Goal: Navigation & Orientation: Find specific page/section

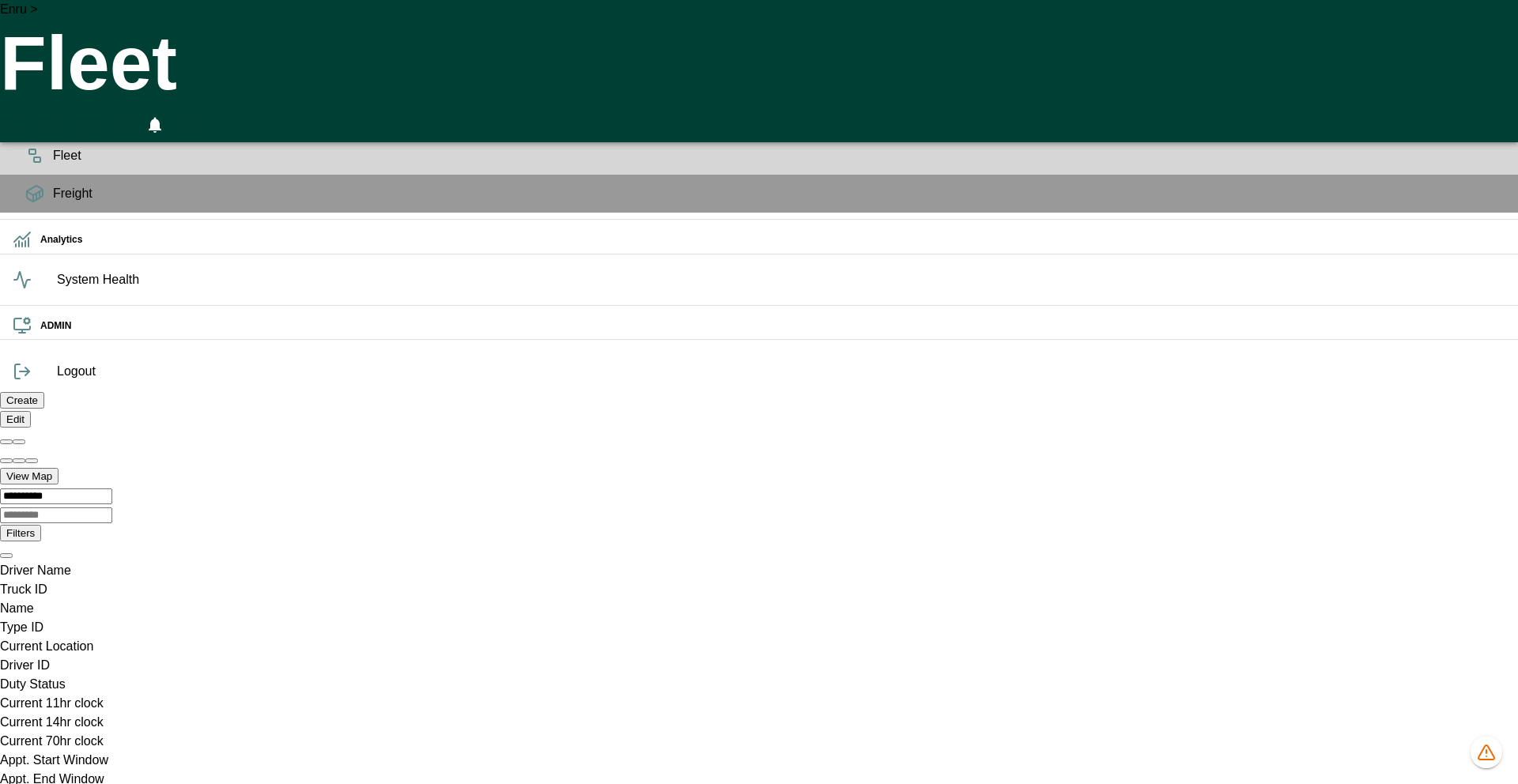
click at [98, 115] on icon "HomeTime Editor" at bounding box center [86, 127] width 24 height 24
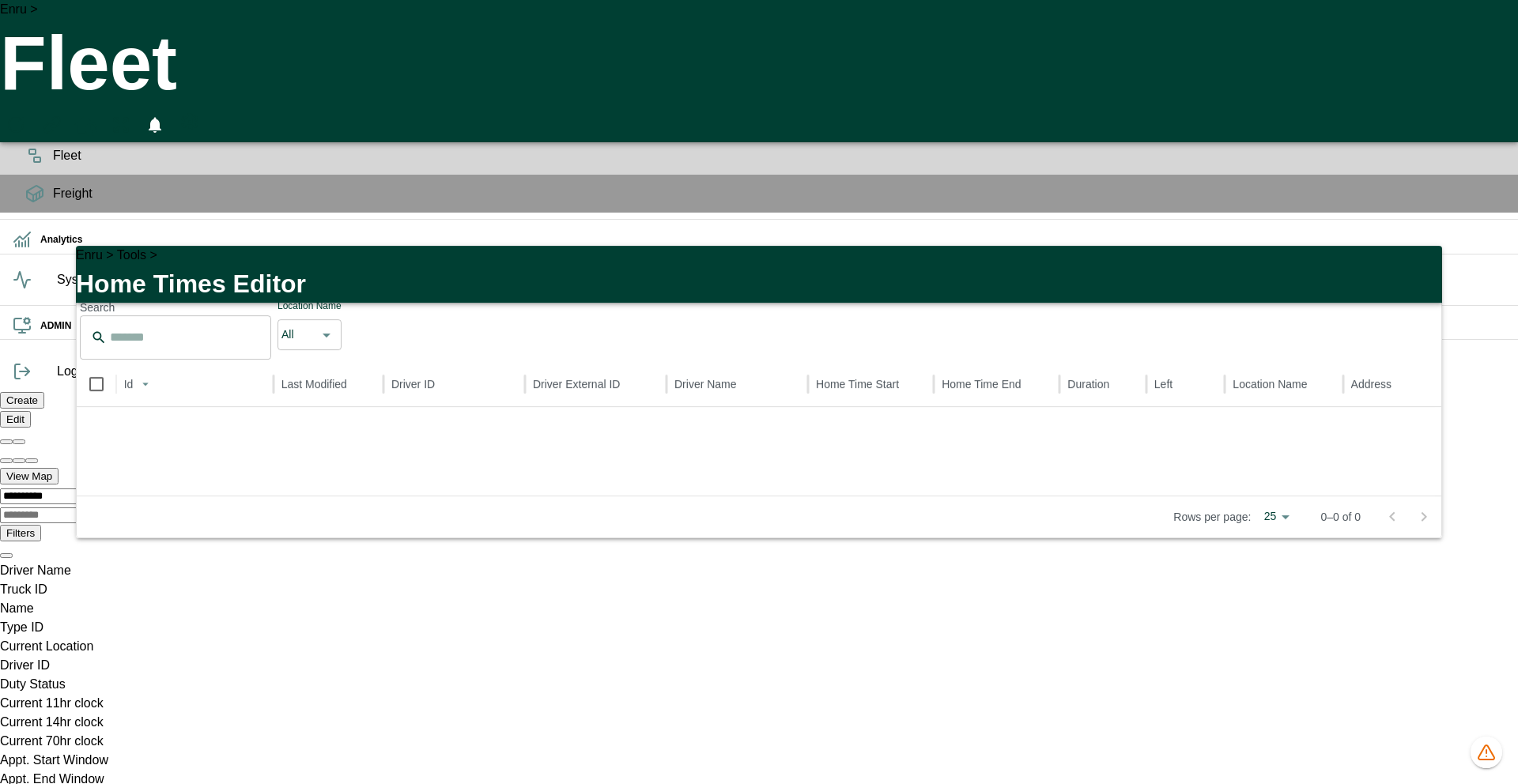
click at [1414, 258] on icon "button" at bounding box center [1420, 267] width 19 height 19
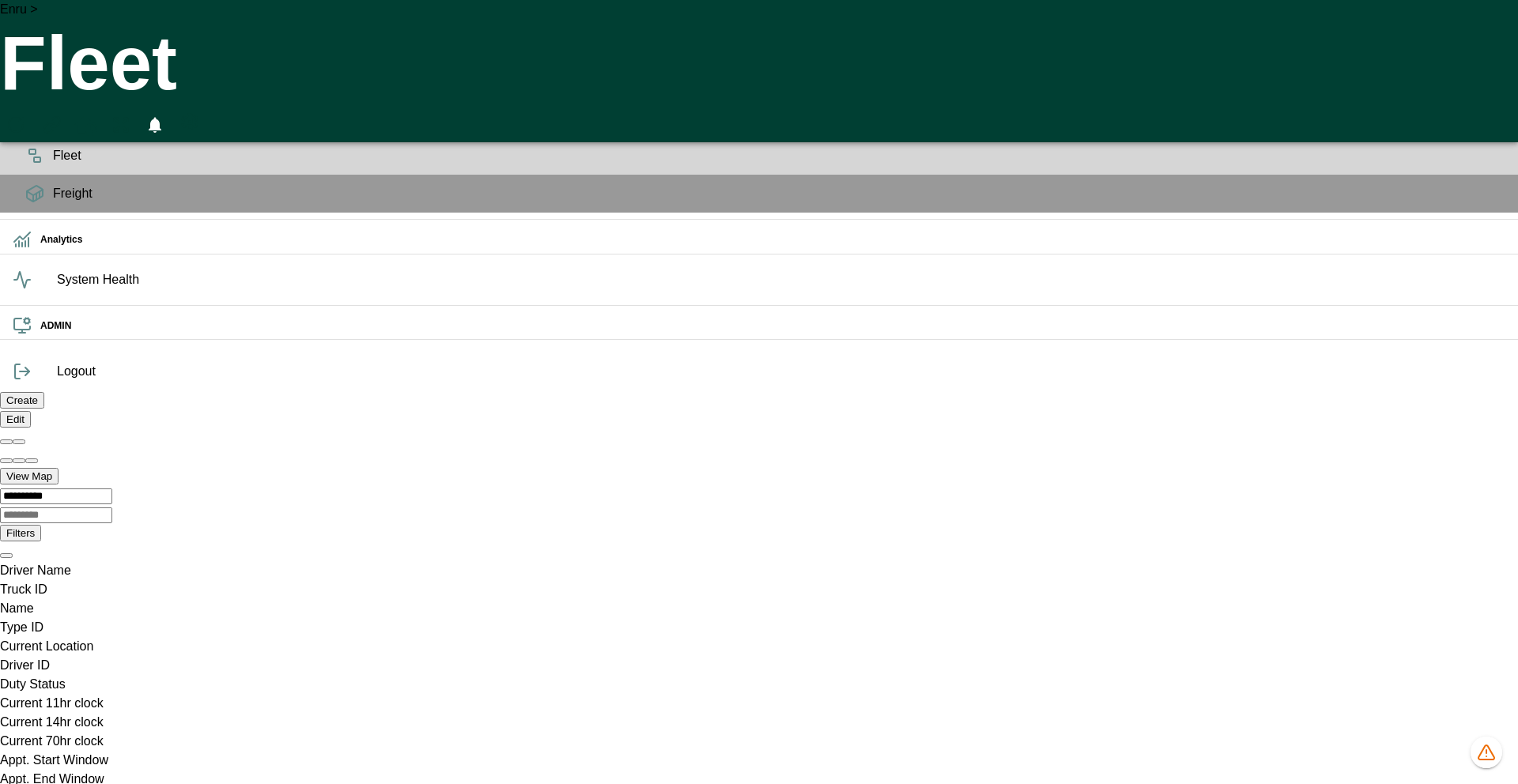
click at [53, 127] on span "Planning" at bounding box center [778, 117] width 1452 height 19
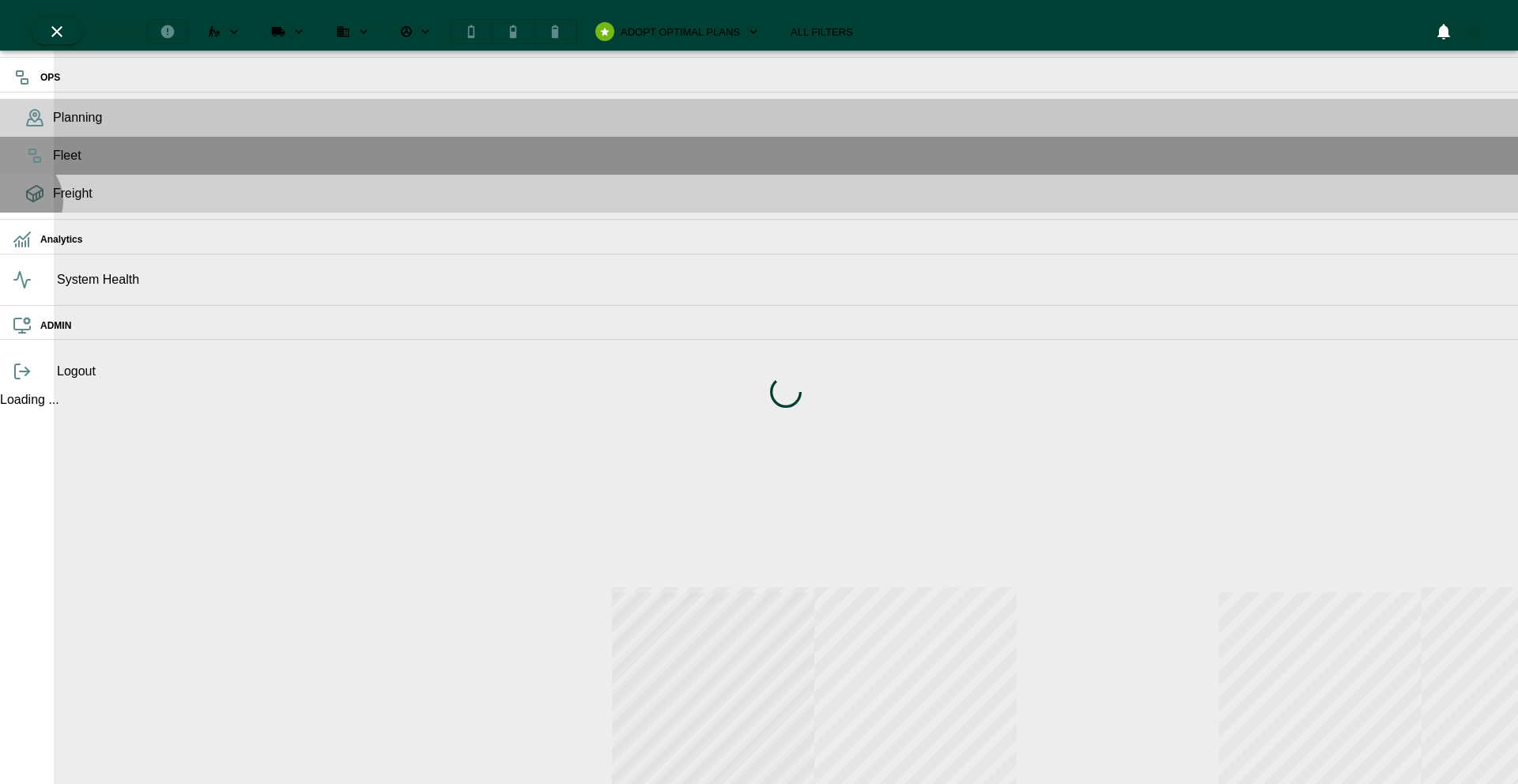
click at [53, 203] on span "Freight" at bounding box center [778, 193] width 1452 height 19
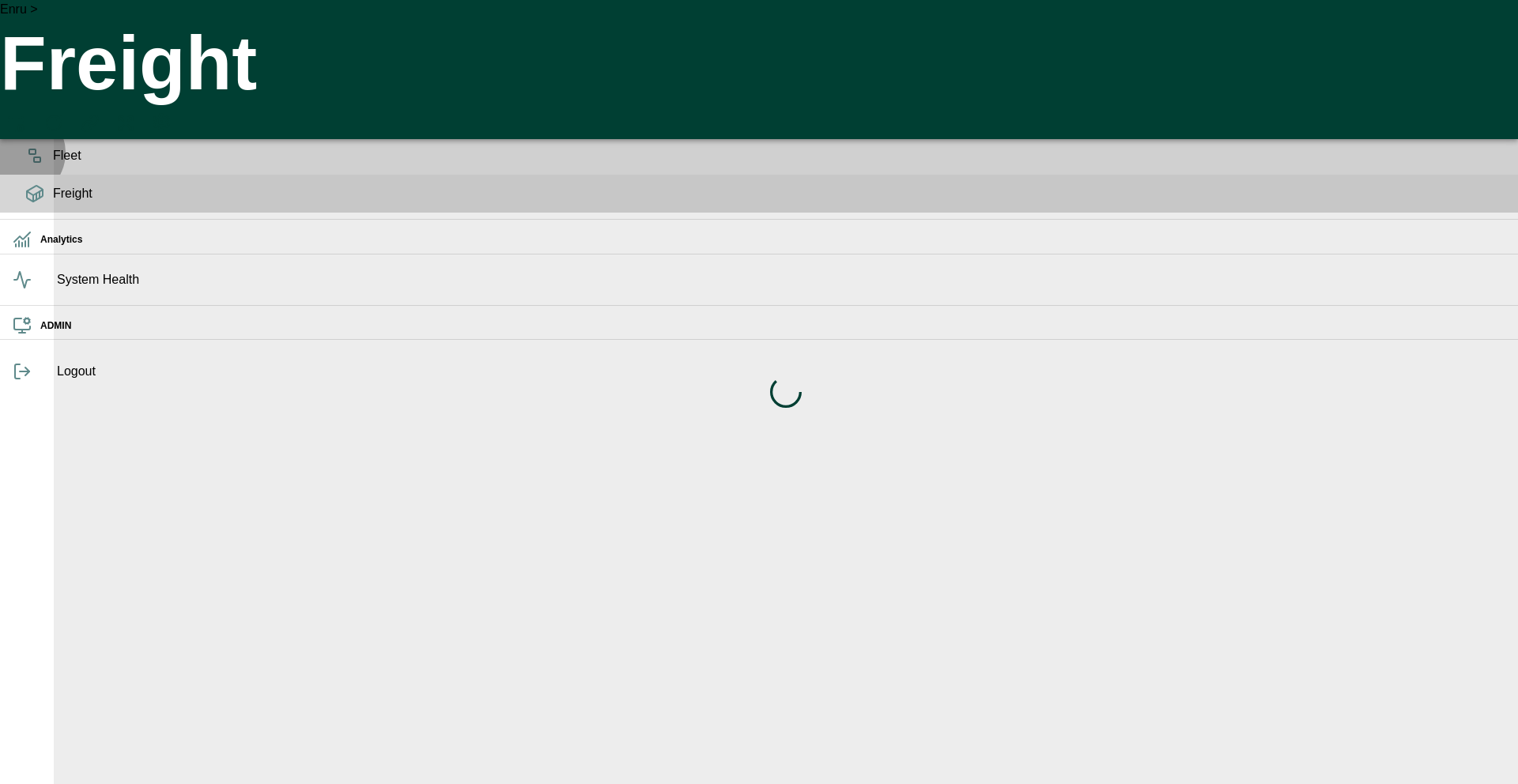
click at [25, 165] on icon at bounding box center [34, 155] width 19 height 19
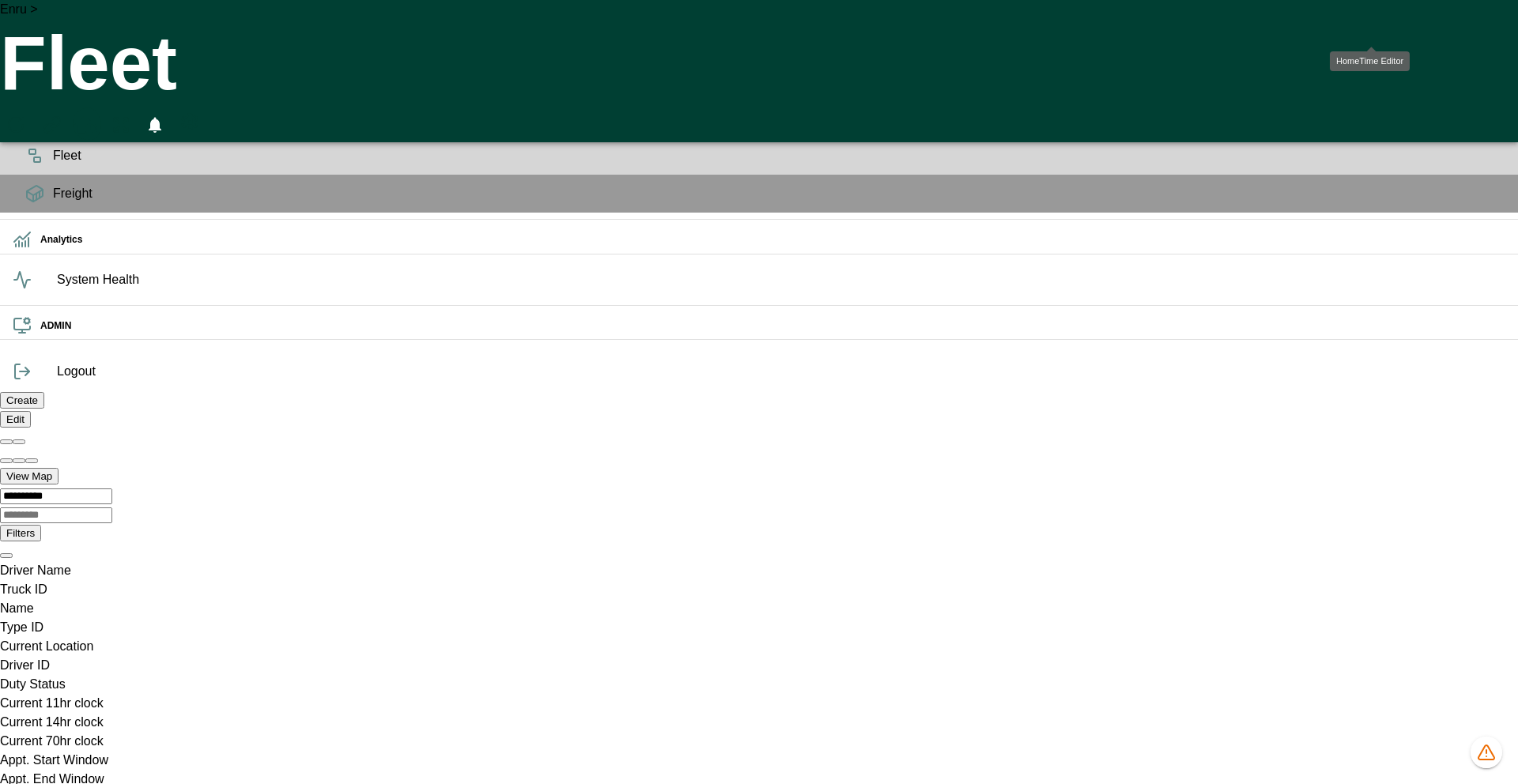
click at [98, 115] on icon "HomeTime Editor" at bounding box center [86, 125] width 23 height 21
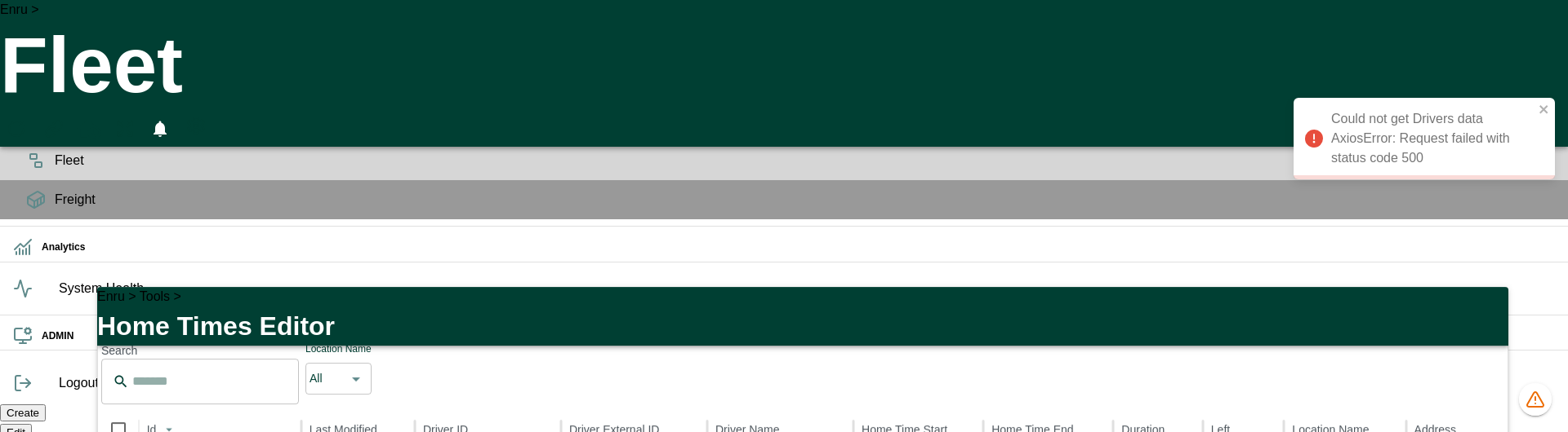
click at [1212, 317] on h1 "Home Times Editor" at bounding box center [802, 326] width 1411 height 39
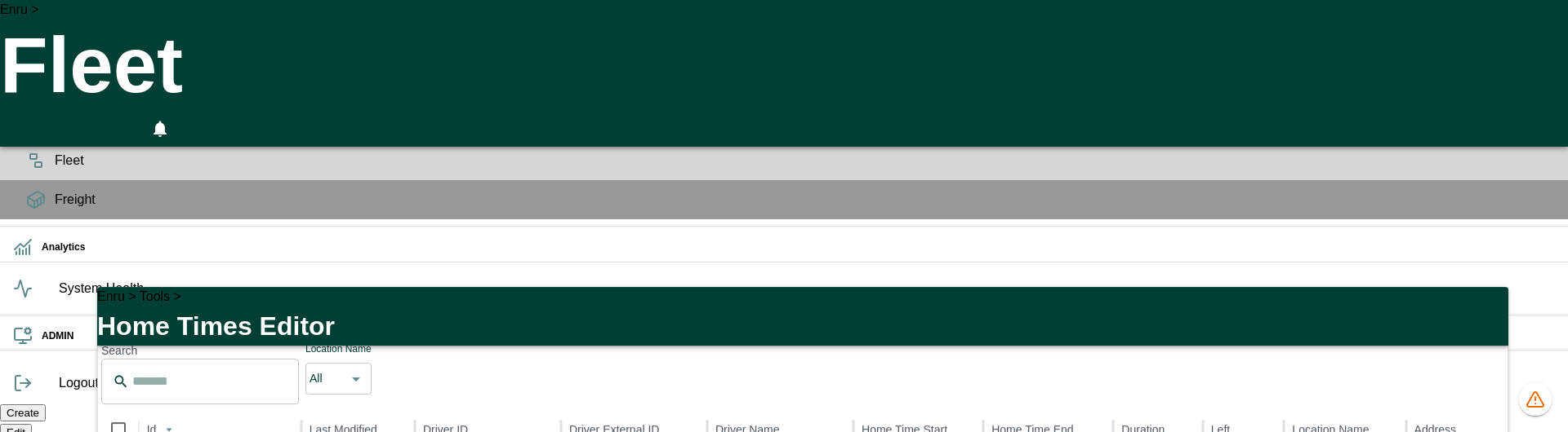
click at [1482, 305] on icon "button" at bounding box center [1485, 310] width 11 height 11
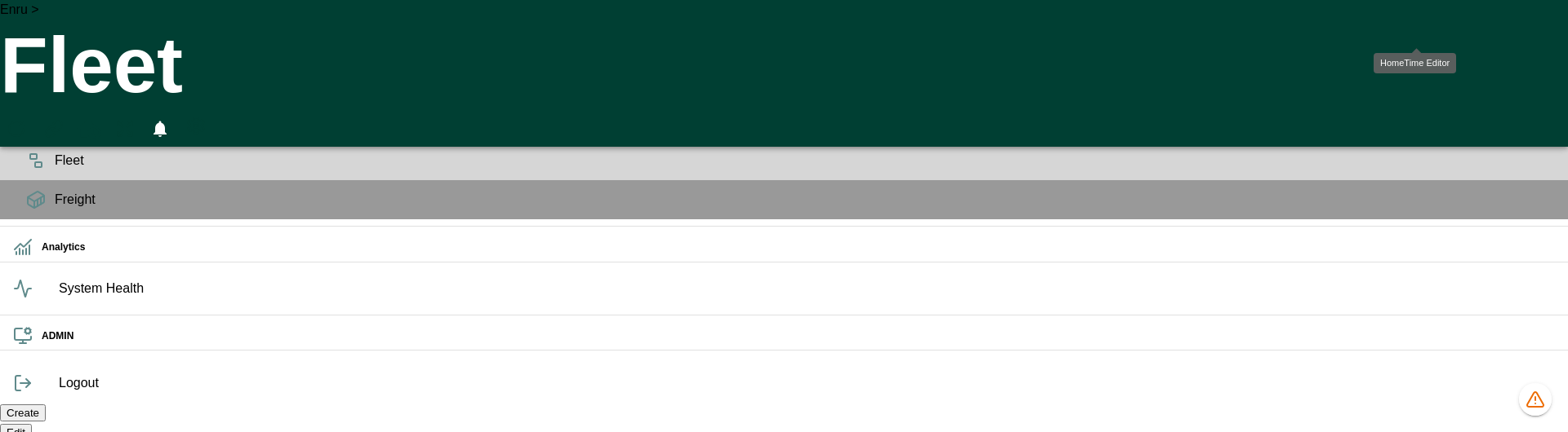
click at [102, 119] on icon "HomeTime Editor" at bounding box center [89, 131] width 25 height 25
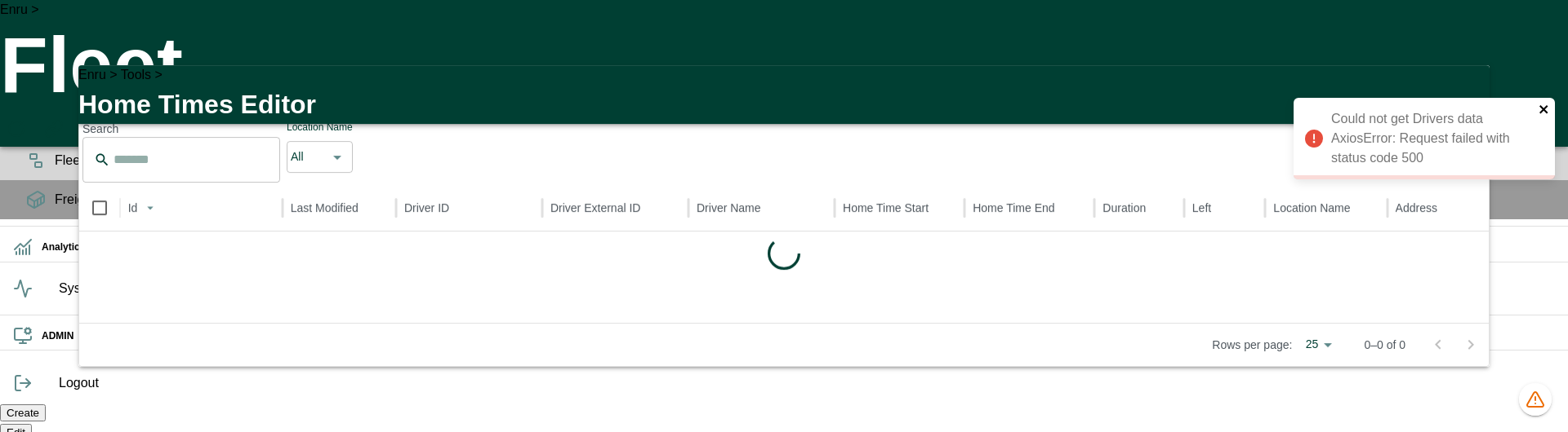
click at [1544, 103] on icon "close" at bounding box center [1544, 109] width 11 height 13
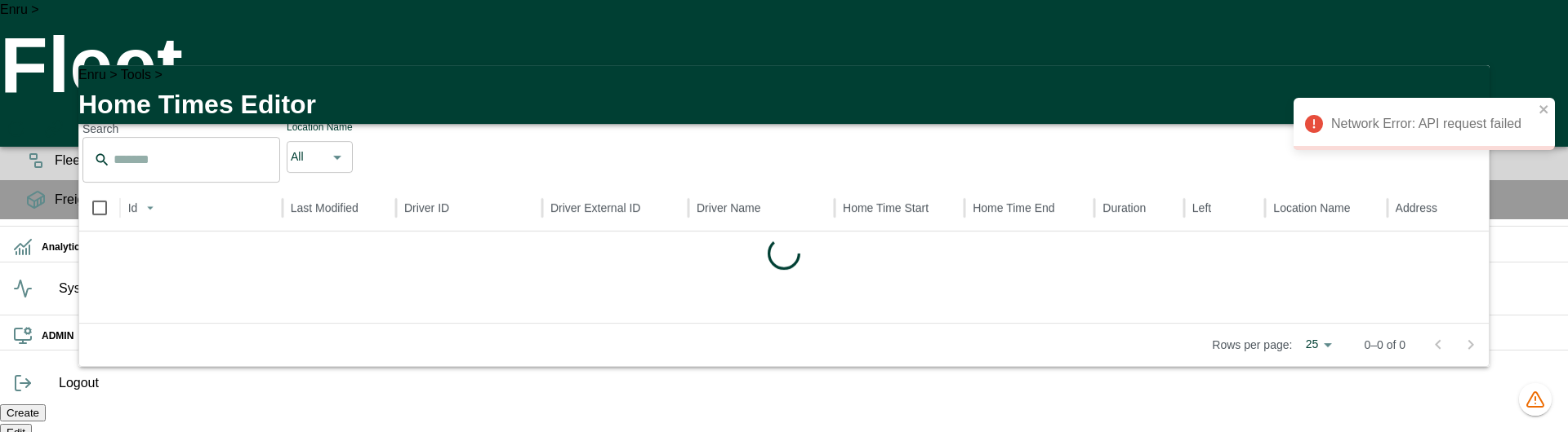
click at [1467, 79] on div "Network Error: API request failed" at bounding box center [1424, 81] width 261 height 66
click at [1537, 104] on div "Network Error: API request failed" at bounding box center [1424, 124] width 261 height 53
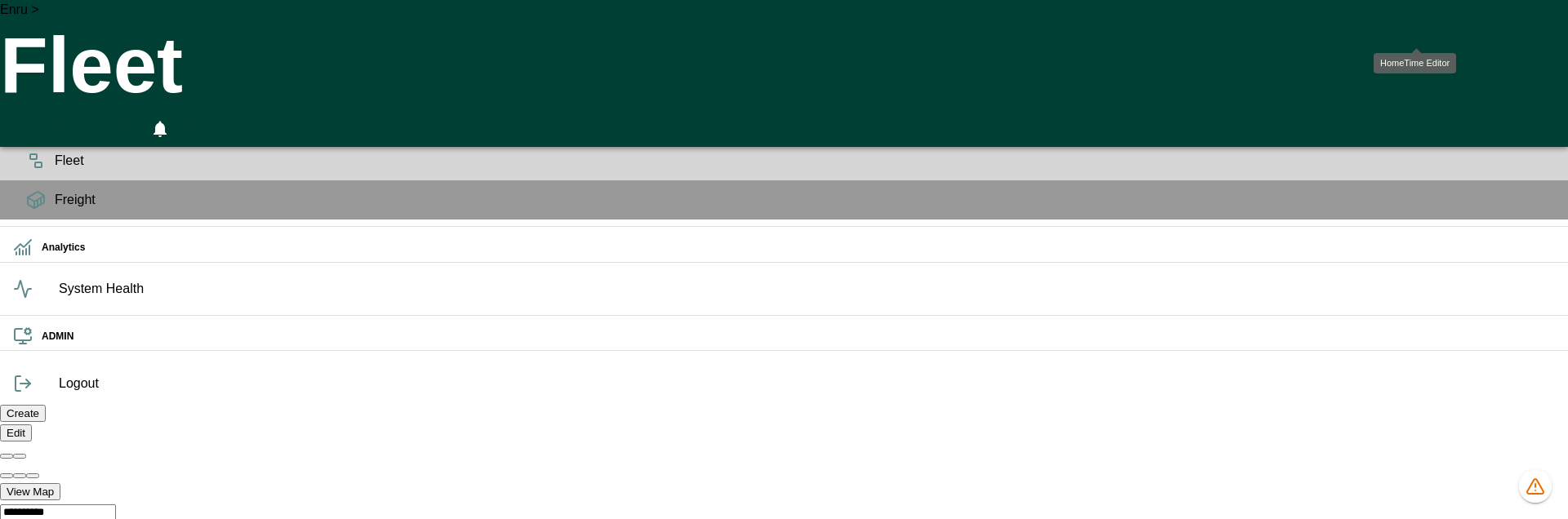
click at [102, 119] on icon "HomeTime Editor" at bounding box center [89, 131] width 25 height 25
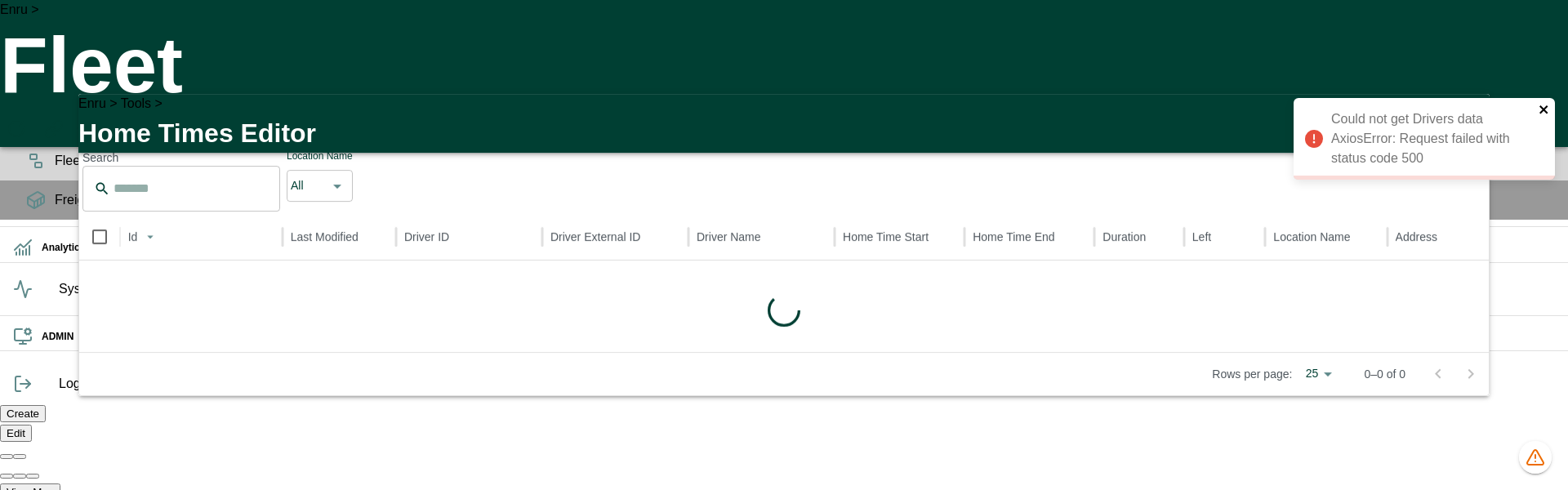
click at [1544, 115] on icon "close" at bounding box center [1544, 109] width 11 height 13
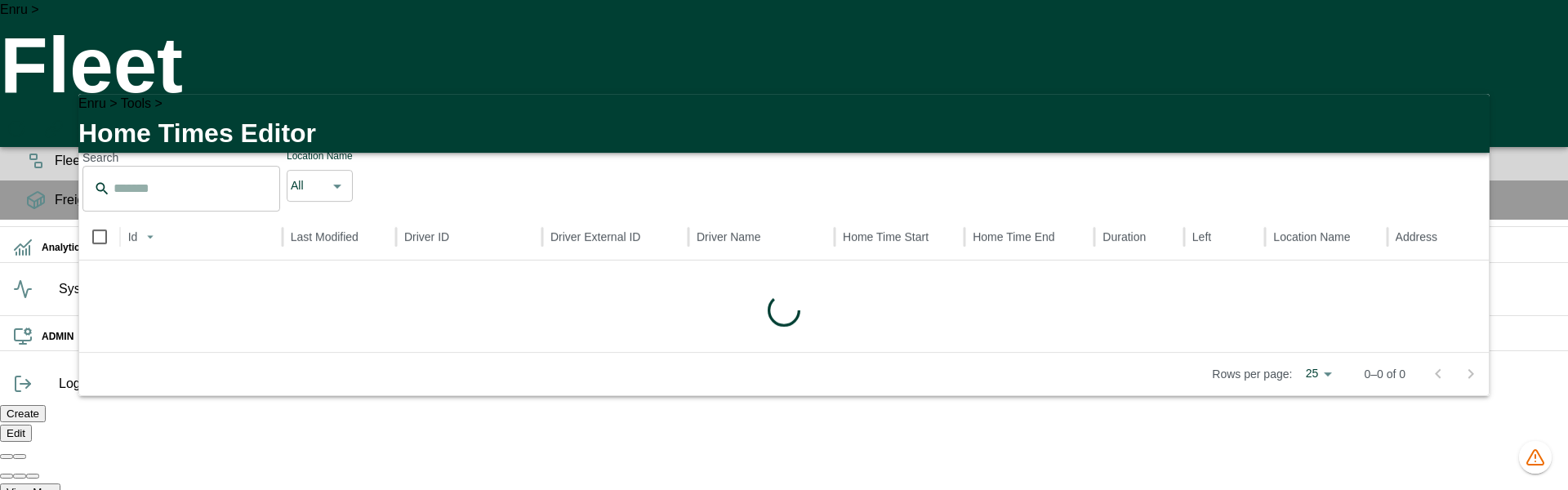
click at [1467, 107] on icon "button" at bounding box center [1466, 116] width 19 height 19
